Goal: Information Seeking & Learning: Learn about a topic

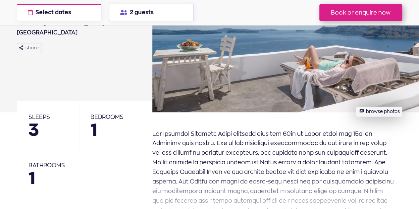
scroll to position [132, 0]
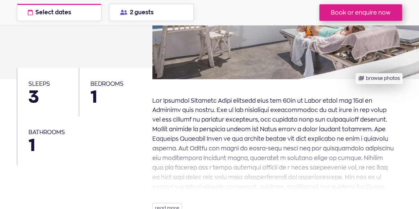
click at [384, 80] on button "browse photos" at bounding box center [379, 79] width 46 height 10
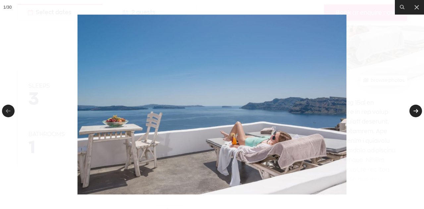
click at [417, 111] on link at bounding box center [415, 111] width 13 height 13
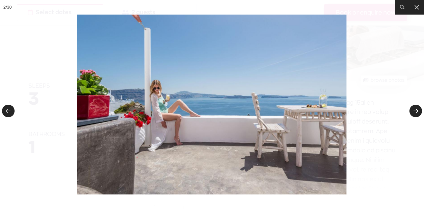
click at [417, 111] on link at bounding box center [415, 111] width 13 height 13
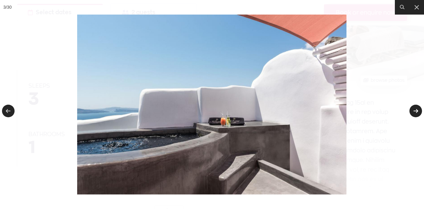
click at [416, 111] on link at bounding box center [415, 111] width 13 height 13
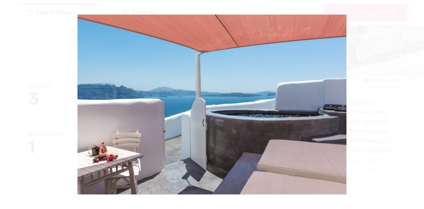
click at [416, 111] on div at bounding box center [212, 104] width 424 height 209
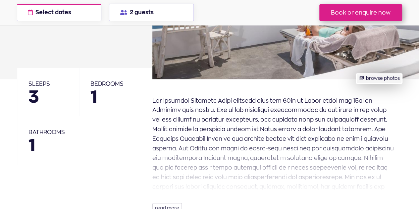
scroll to position [199, 0]
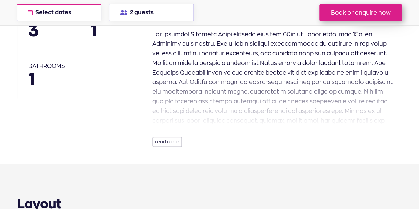
click at [159, 144] on button "read more" at bounding box center [166, 142] width 29 height 11
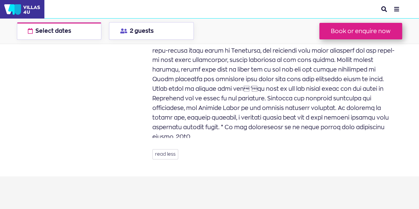
scroll to position [298, 0]
